Goal: Information Seeking & Learning: Learn about a topic

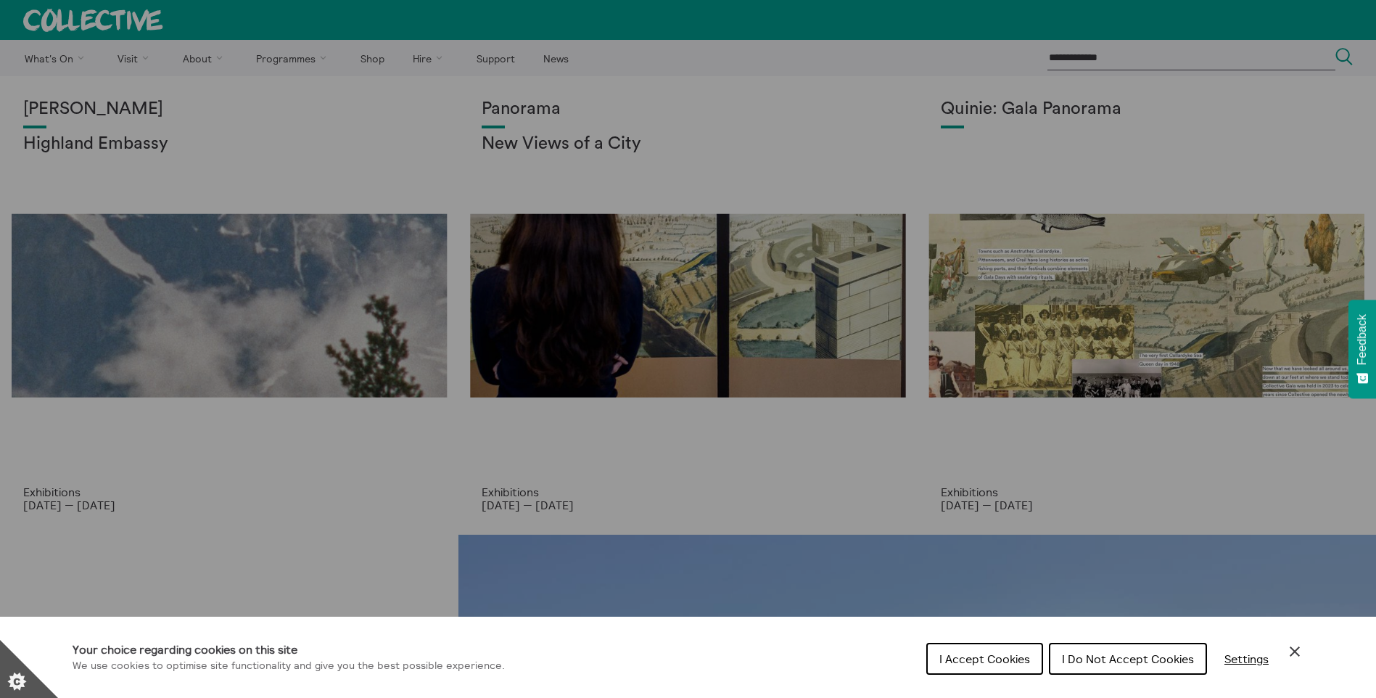
click at [367, 110] on div "Cookie preferences" at bounding box center [688, 349] width 1376 height 698
click at [1298, 651] on icon "Close Cookie Control" at bounding box center [1294, 651] width 17 height 17
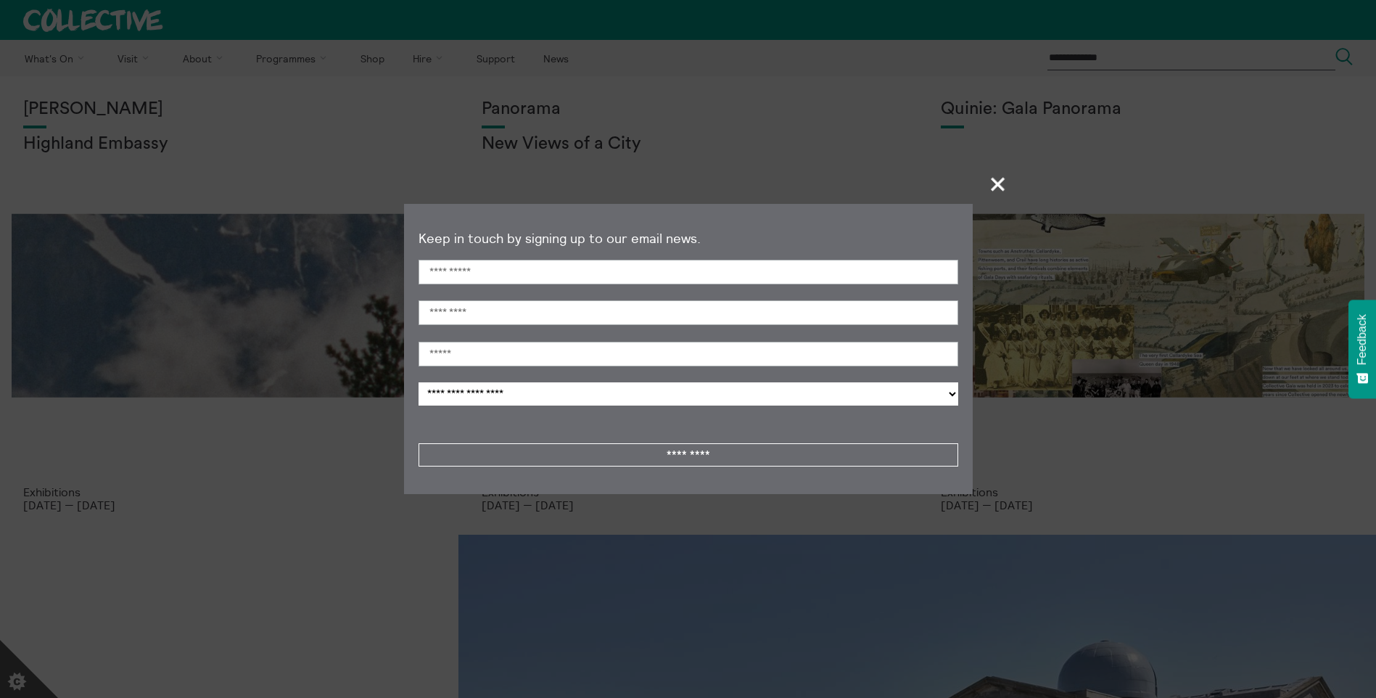
click at [809, 512] on section "**********" at bounding box center [688, 349] width 1376 height 698
click at [1004, 170] on span "+" at bounding box center [998, 183] width 43 height 43
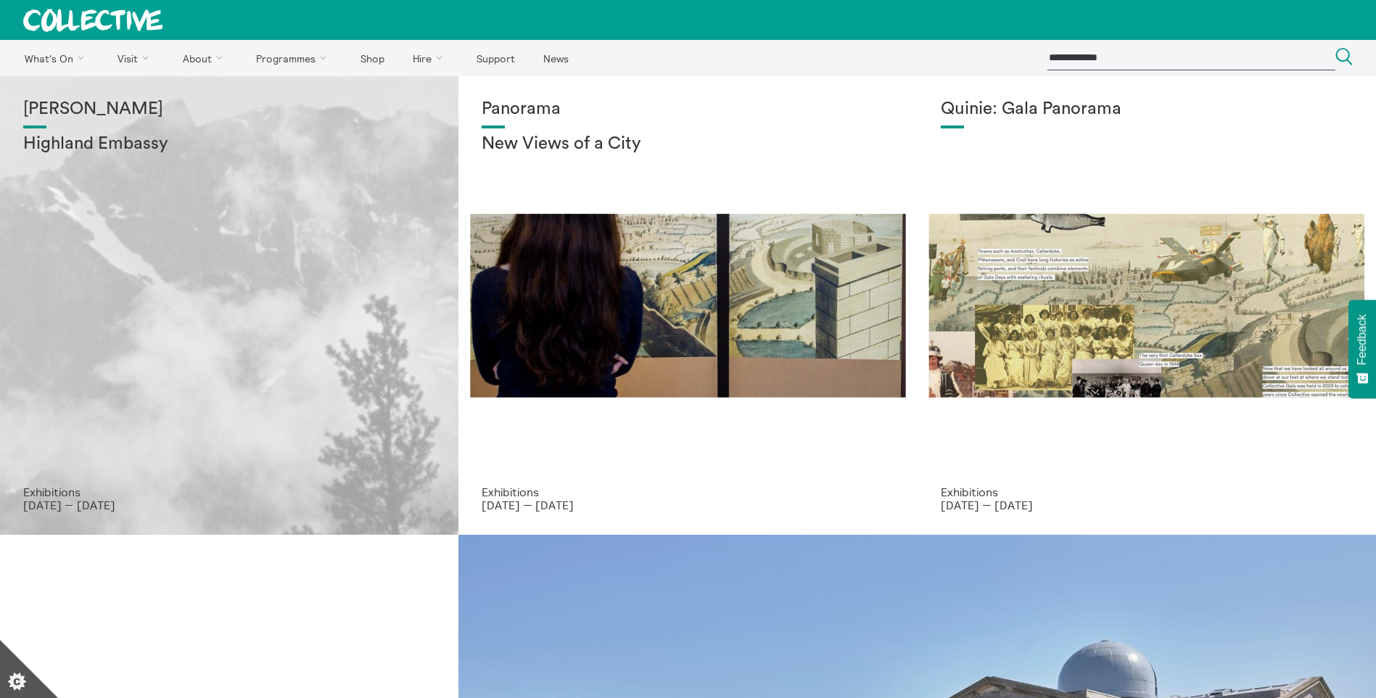
click at [238, 240] on div "[PERSON_NAME] Highland Embassy" at bounding box center [229, 292] width 412 height 386
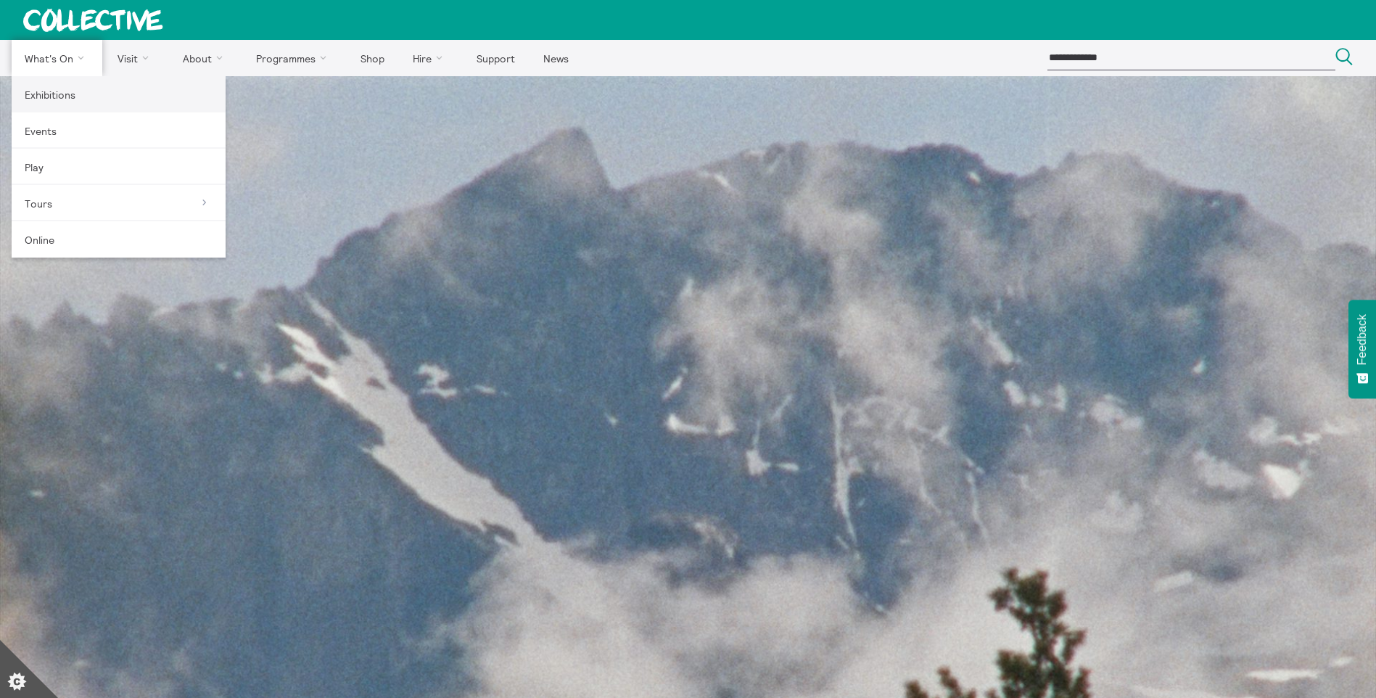
click at [52, 85] on link "Exhibitions" at bounding box center [119, 94] width 214 height 36
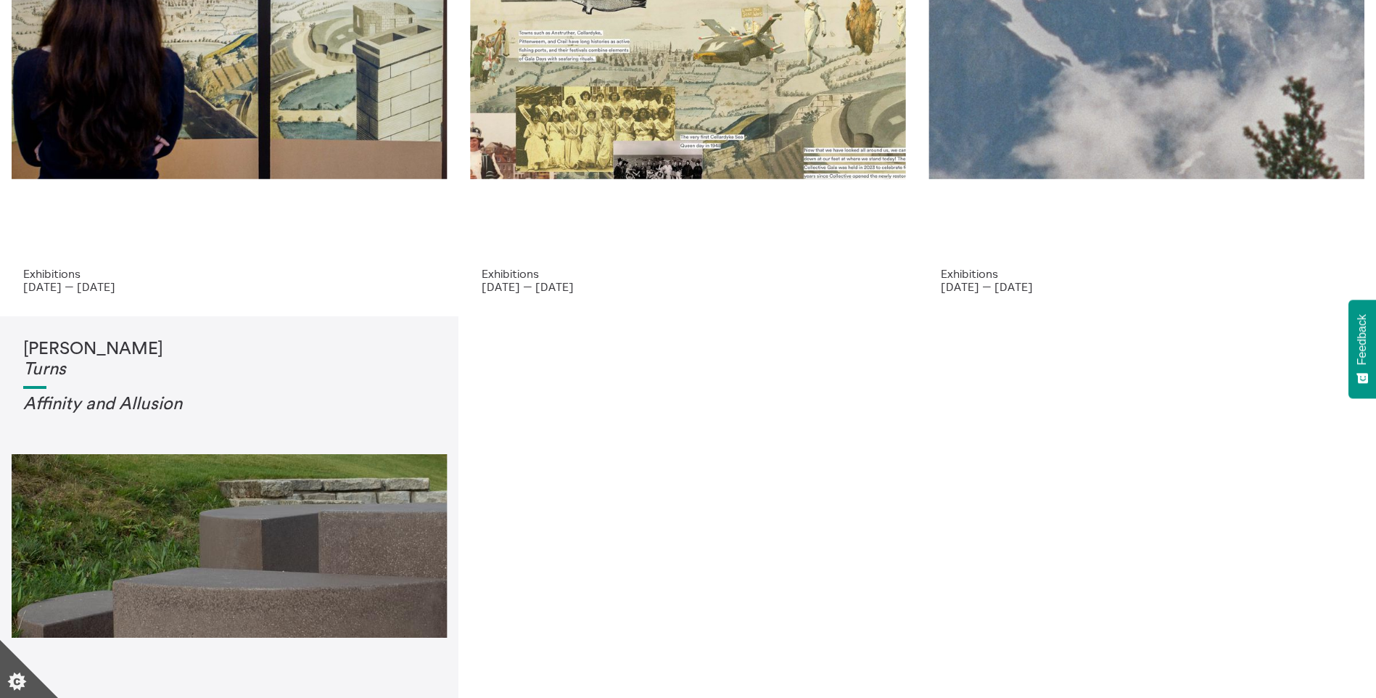
scroll to position [218, 0]
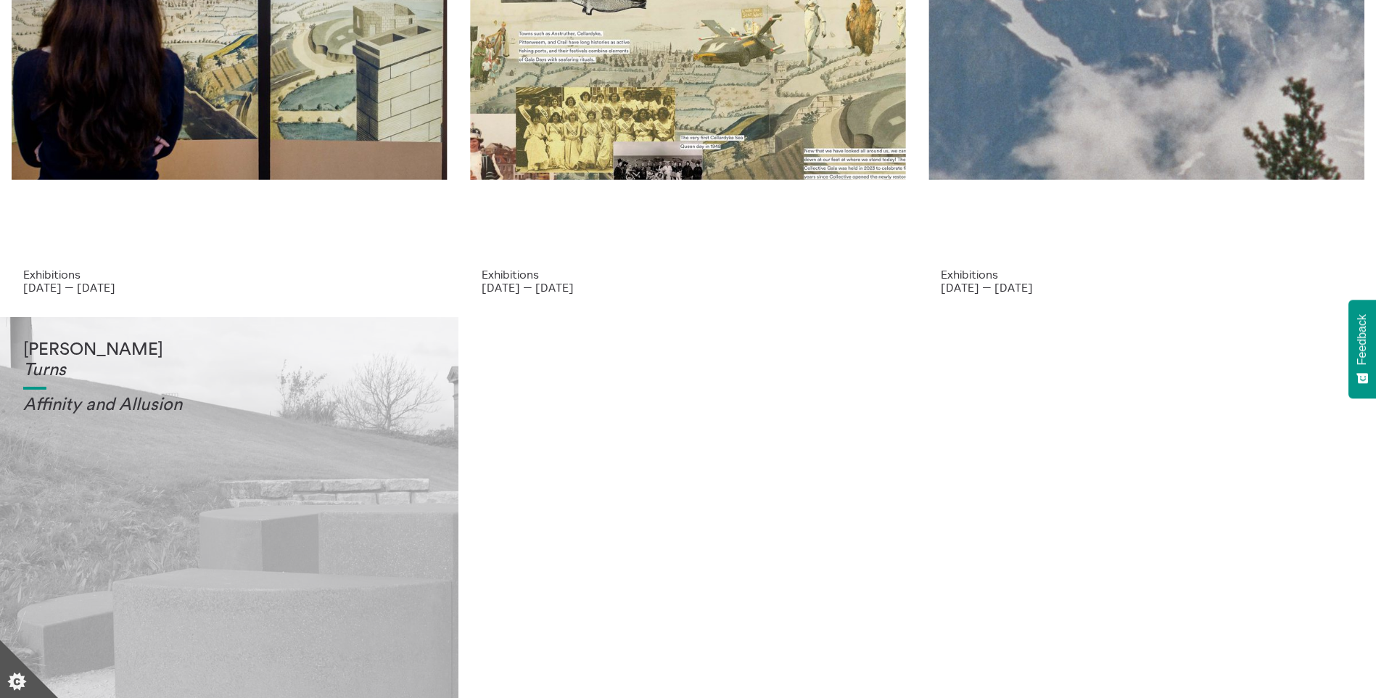
click at [273, 417] on div "Tessa Lynch Turns Affinity and Allusi on" at bounding box center [229, 533] width 412 height 386
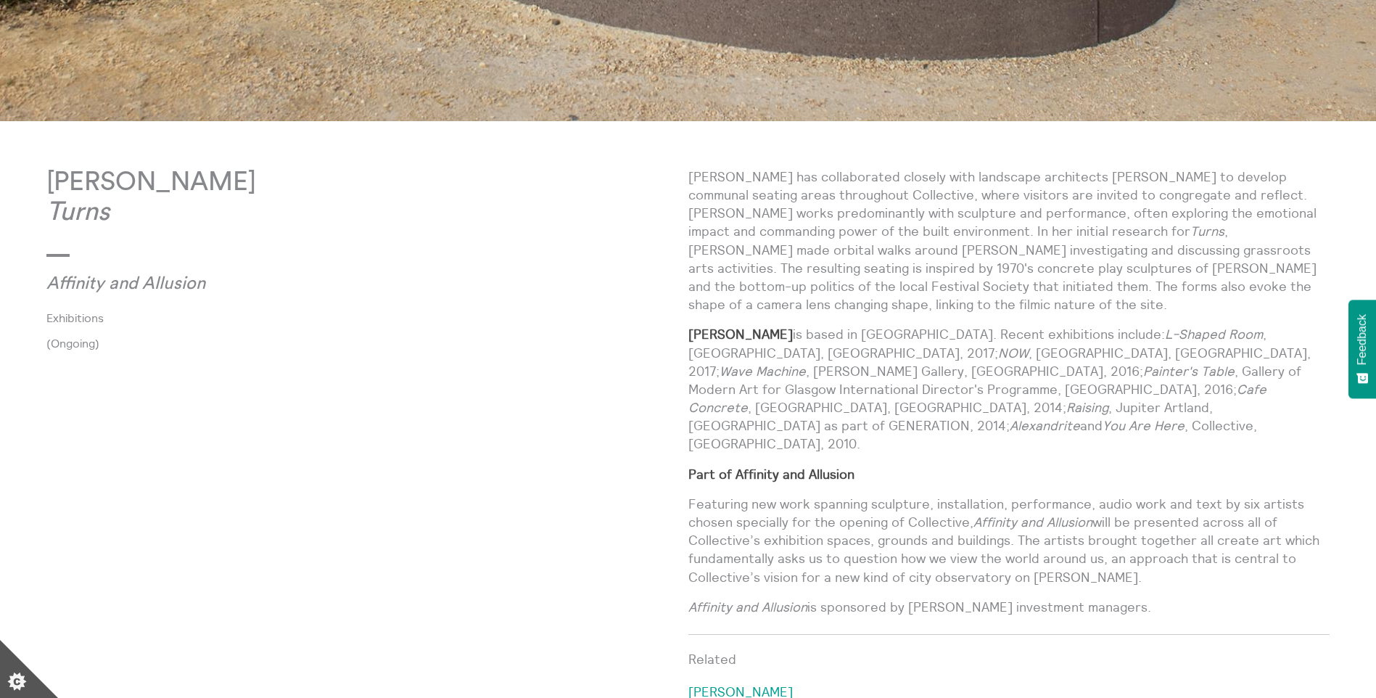
scroll to position [798, 0]
